Goal: Task Accomplishment & Management: Use online tool/utility

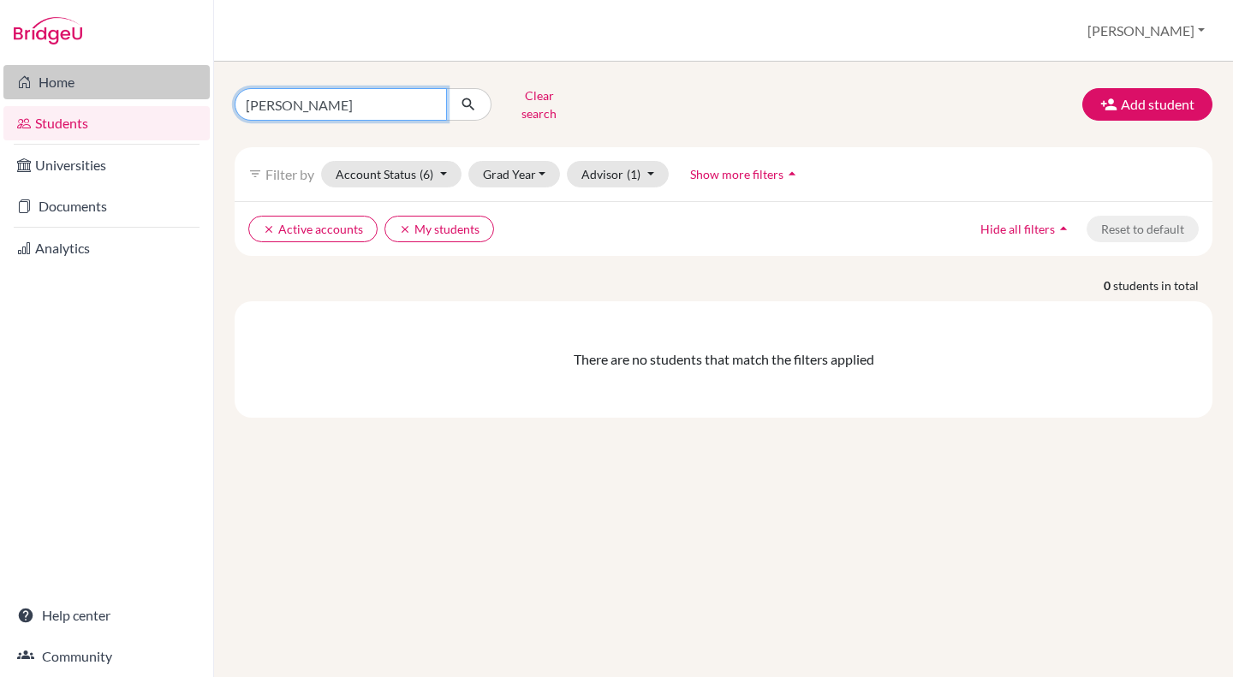
drag, startPoint x: 376, startPoint y: 104, endPoint x: 103, endPoint y: 78, distance: 274.3
click at [103, 78] on div "Home Students Universities Documents Analytics Help center Community Students o…" at bounding box center [616, 338] width 1233 height 677
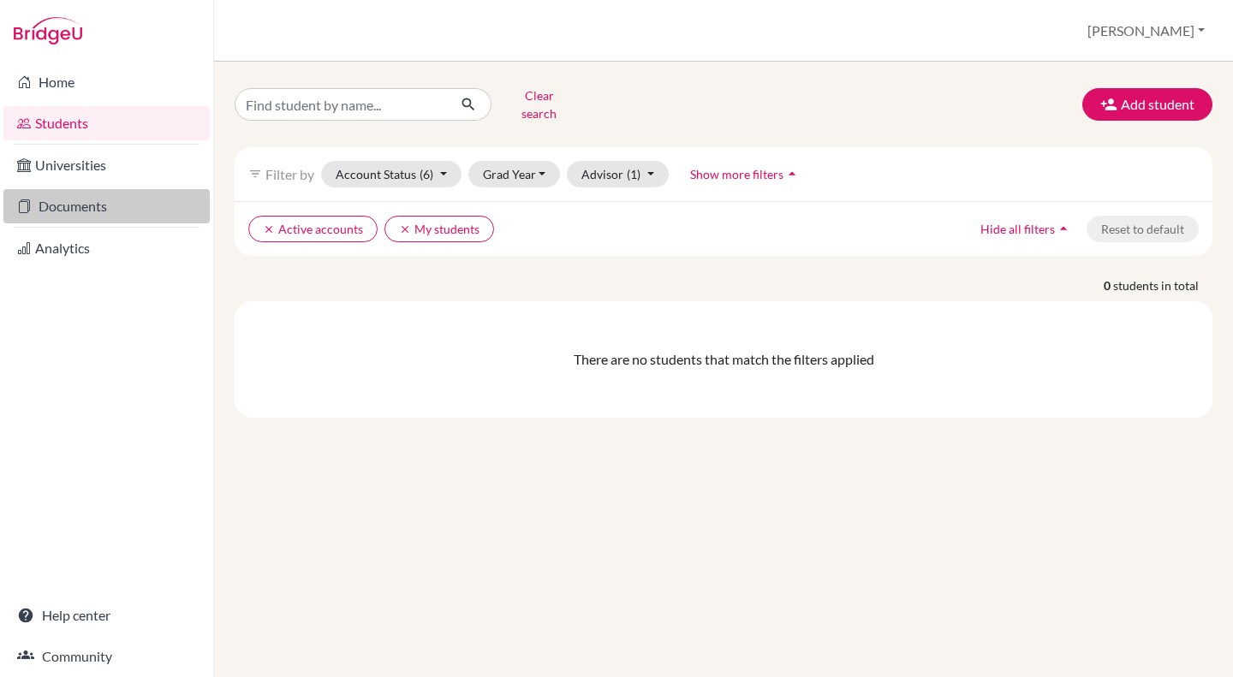
click at [73, 203] on link "Documents" at bounding box center [106, 206] width 206 height 34
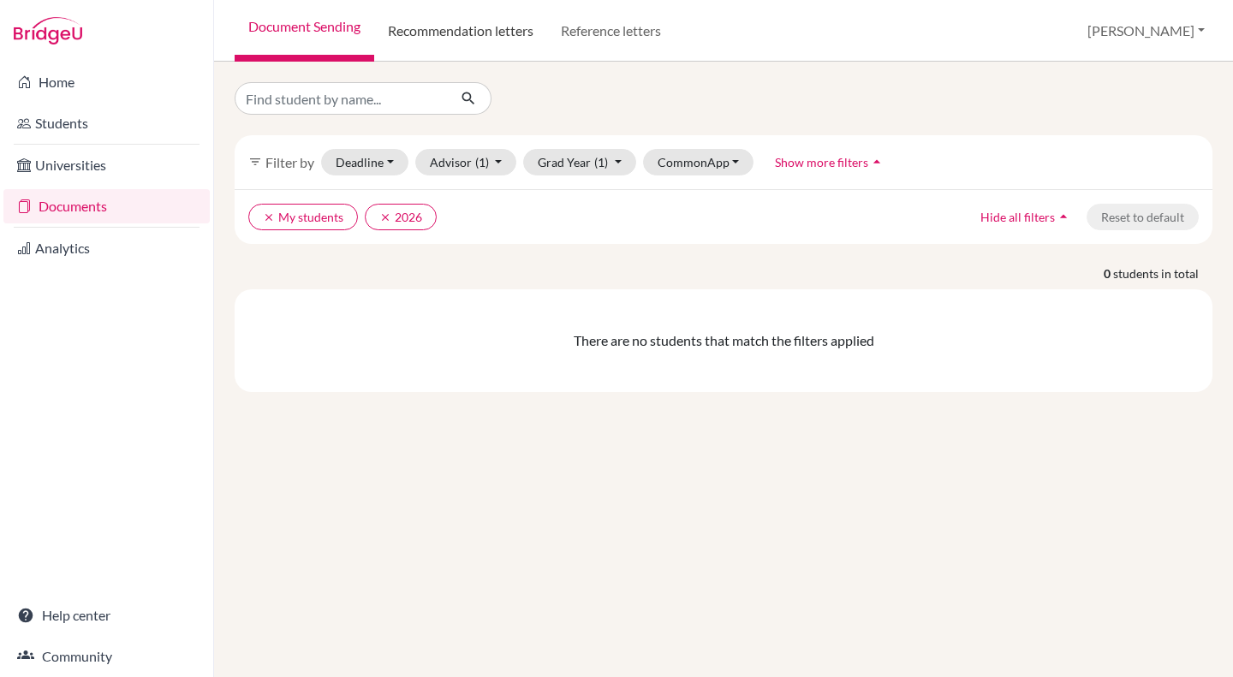
click at [467, 24] on link "Recommendation letters" at bounding box center [460, 31] width 173 height 62
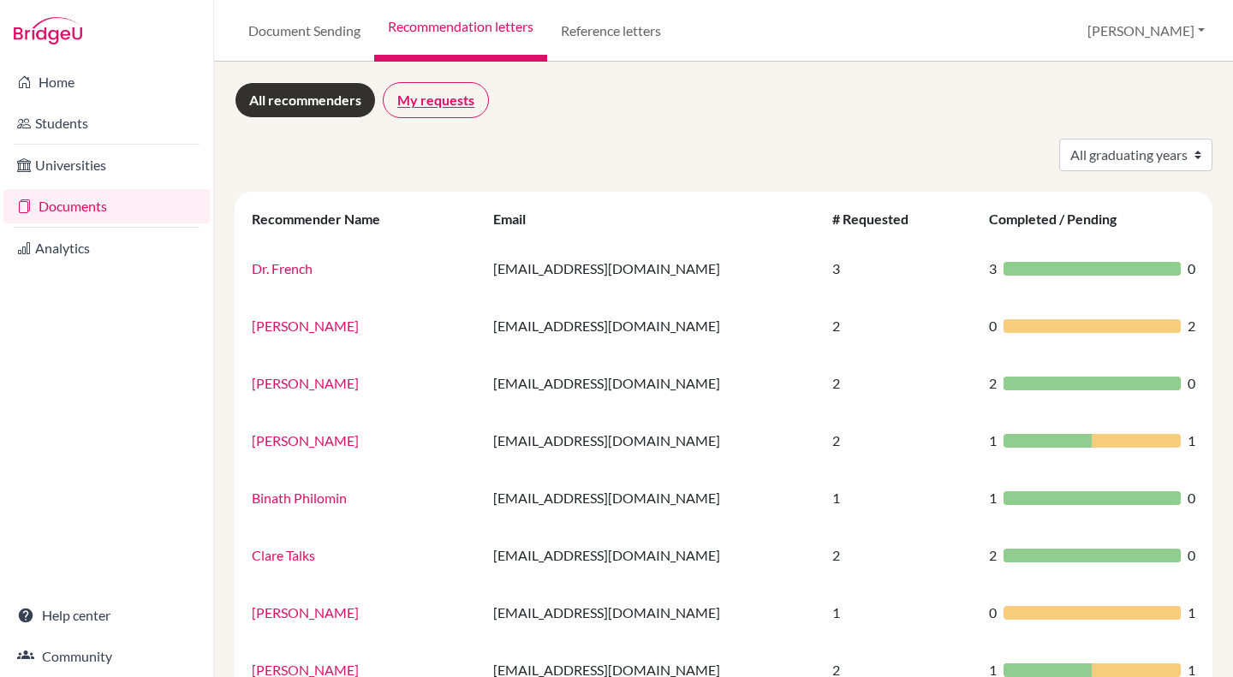
click at [452, 95] on link "My requests" at bounding box center [436, 100] width 106 height 36
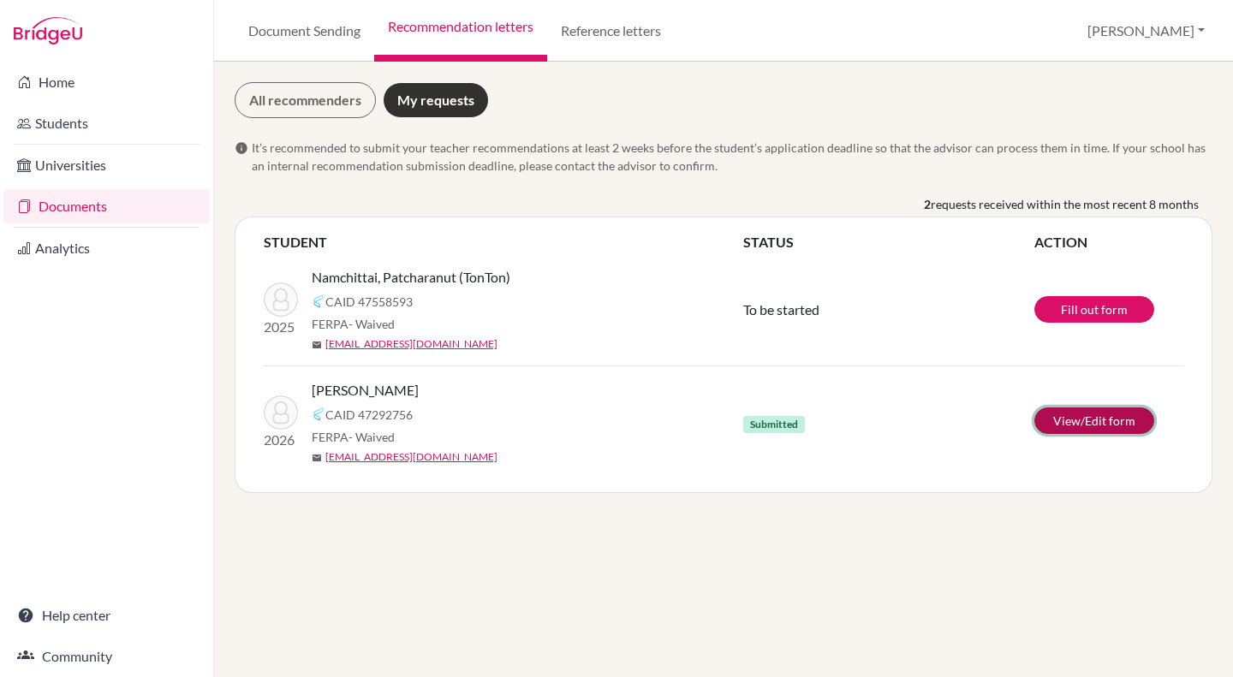
click at [1103, 422] on link "View/Edit form" at bounding box center [1094, 420] width 120 height 27
